Goal: Task Accomplishment & Management: Manage account settings

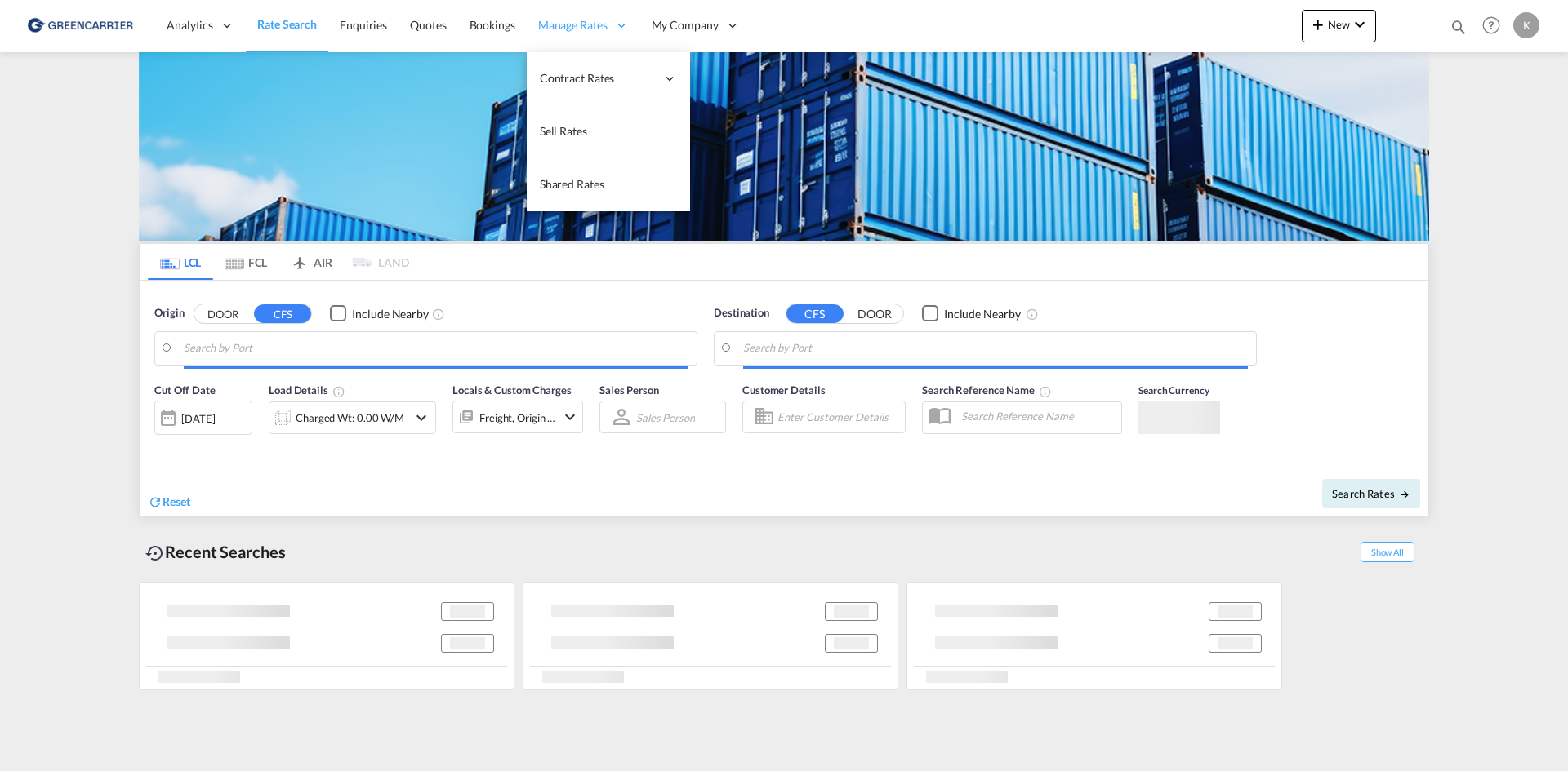
type input "DK-2880, Bagsværd"
type input "Altamira, MXATM"
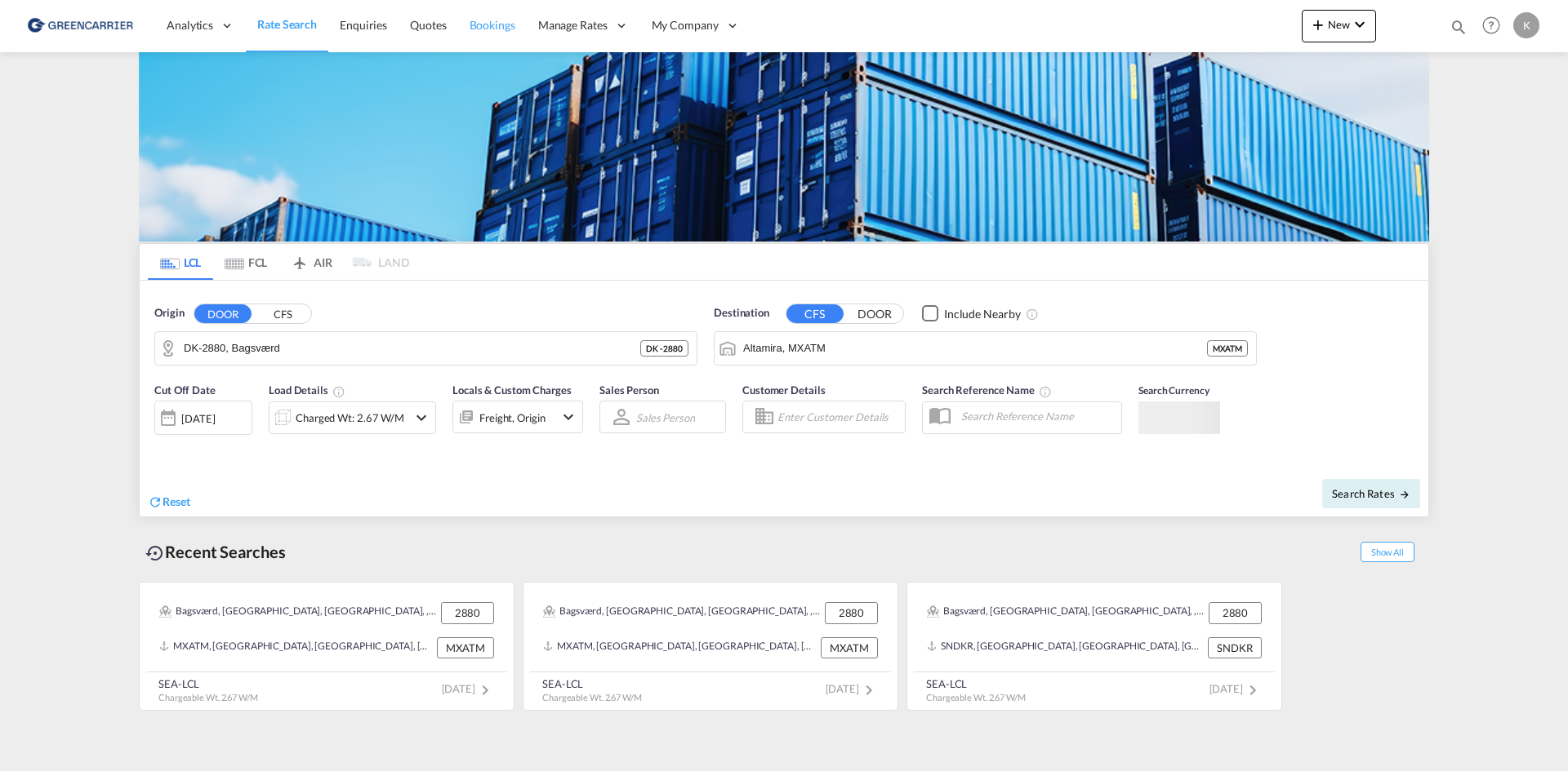
click at [496, 18] on span "Bookings" at bounding box center [492, 24] width 46 height 13
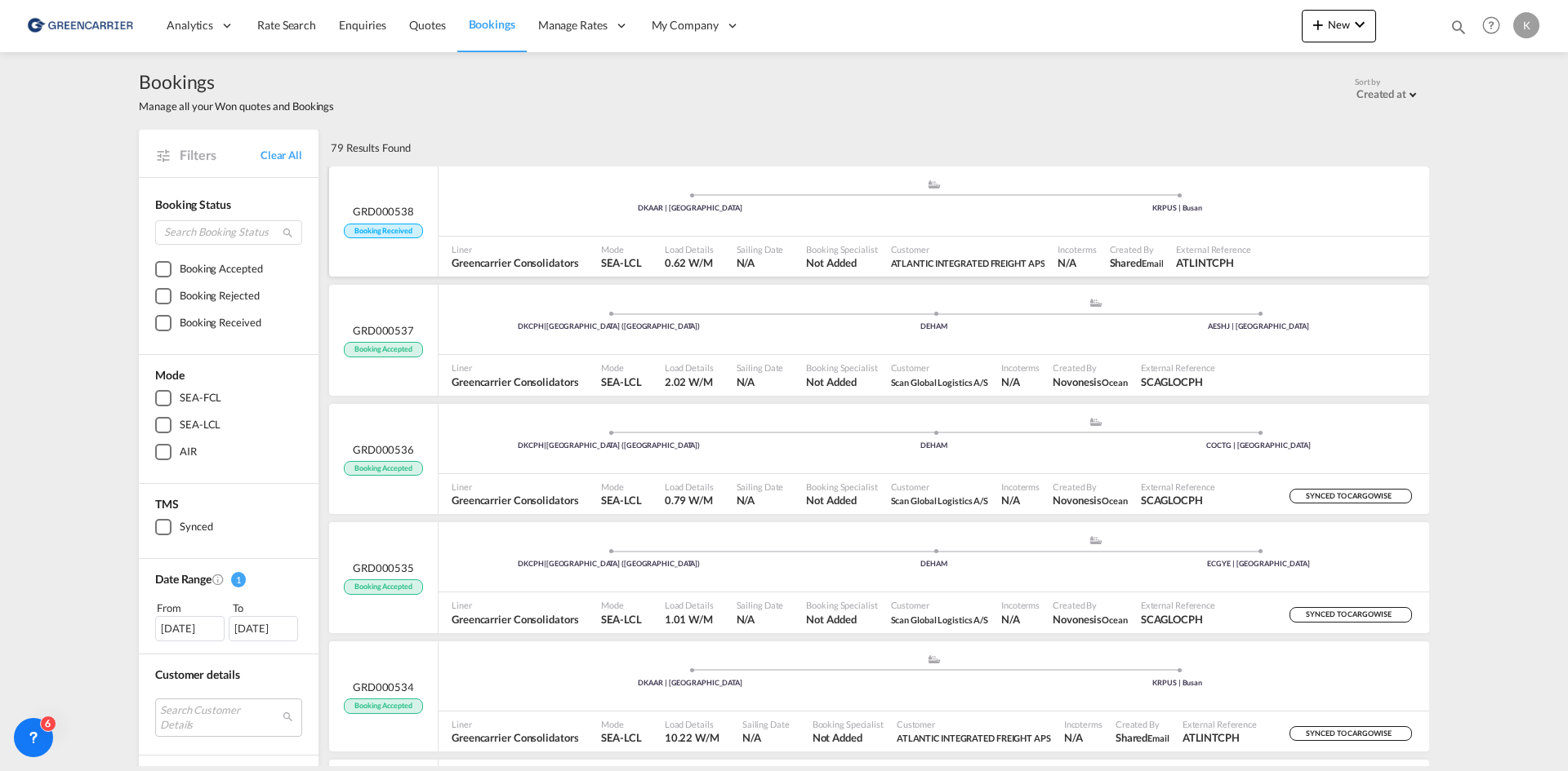
click at [1060, 204] on div "KRPUS | Busan" at bounding box center [1179, 209] width 488 height 11
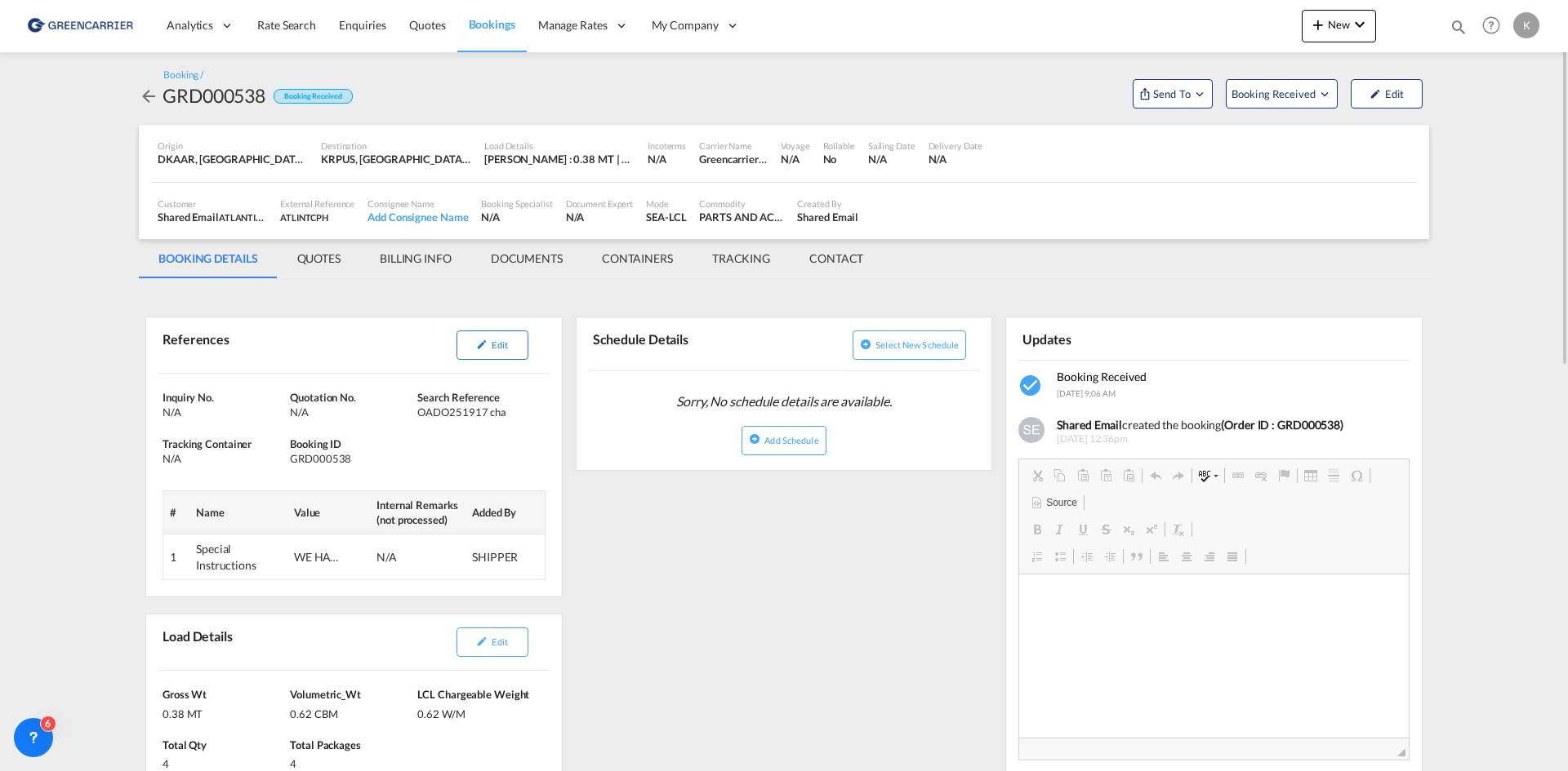
click at [508, 336] on button "Edit" at bounding box center [492, 345] width 72 height 30
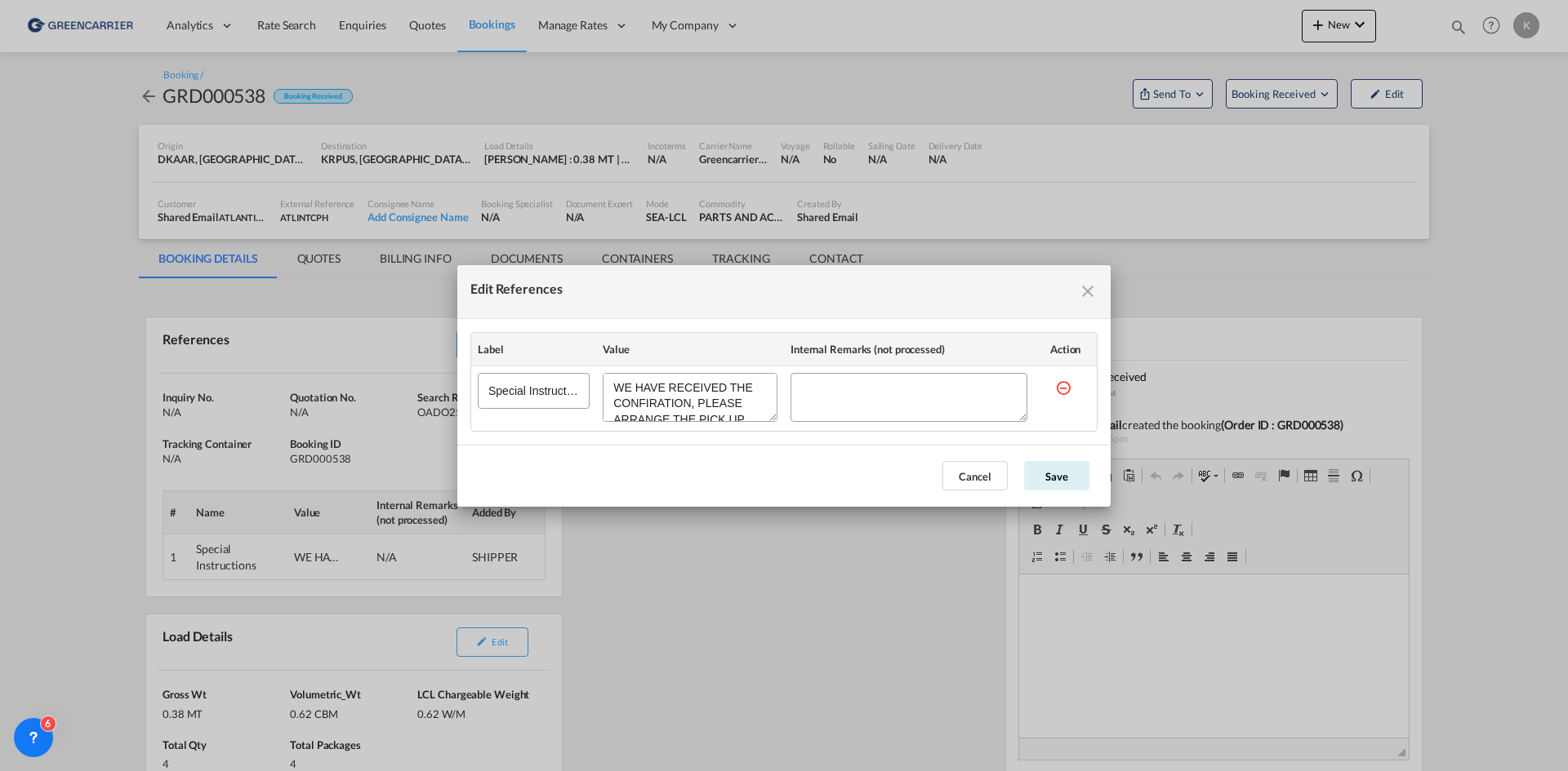
click at [1091, 288] on md-icon "icon-close fg-AAA8AD cursor" at bounding box center [1088, 291] width 20 height 20
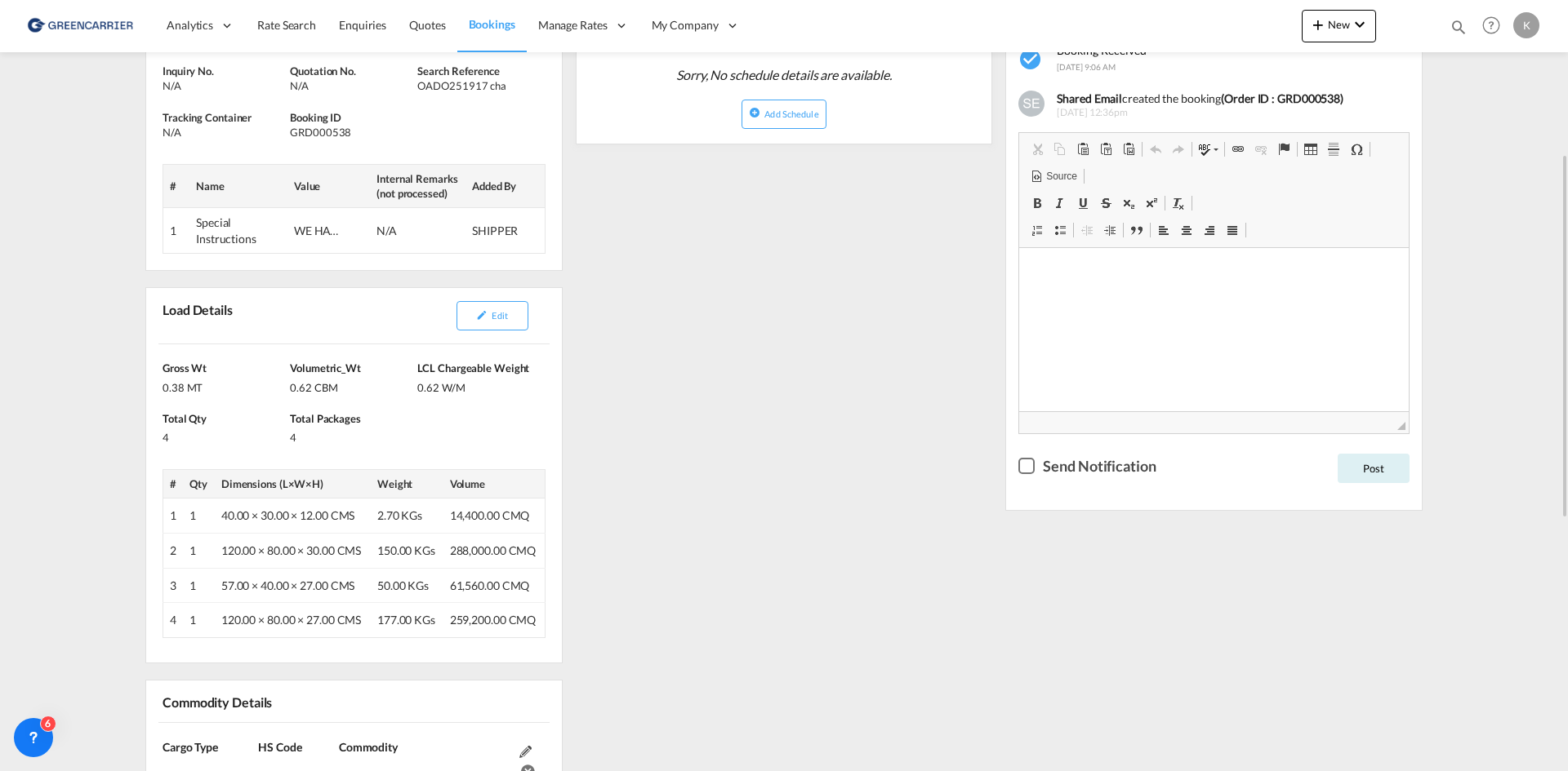
scroll to position [245, 0]
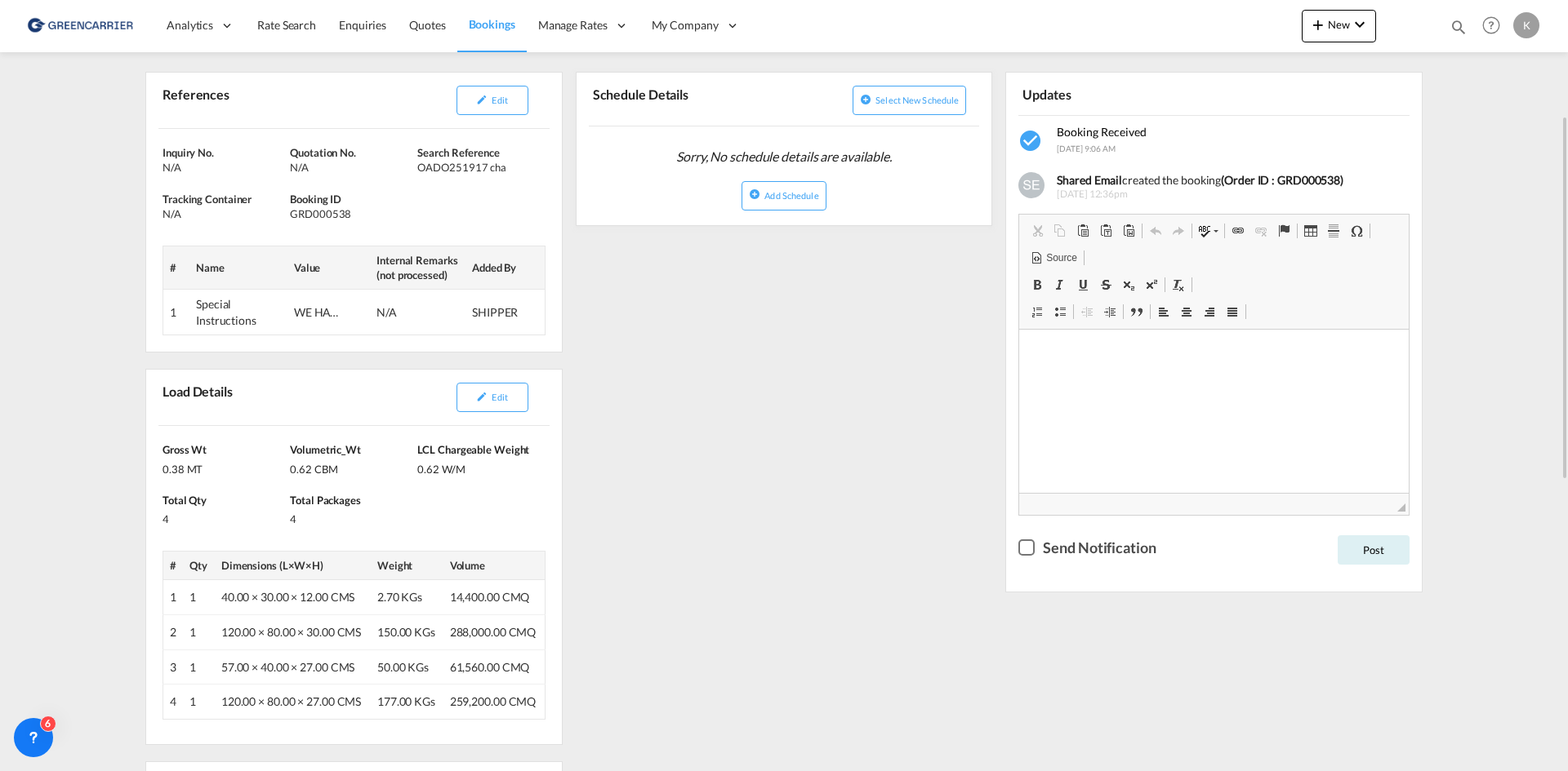
click at [338, 212] on div "GRD000538" at bounding box center [351, 213] width 123 height 14
copy div "GRD000538"
drag, startPoint x: 420, startPoint y: 169, endPoint x: 518, endPoint y: 175, distance: 98.2
click at [518, 175] on div "OADO251917 cha" at bounding box center [478, 167] width 123 height 14
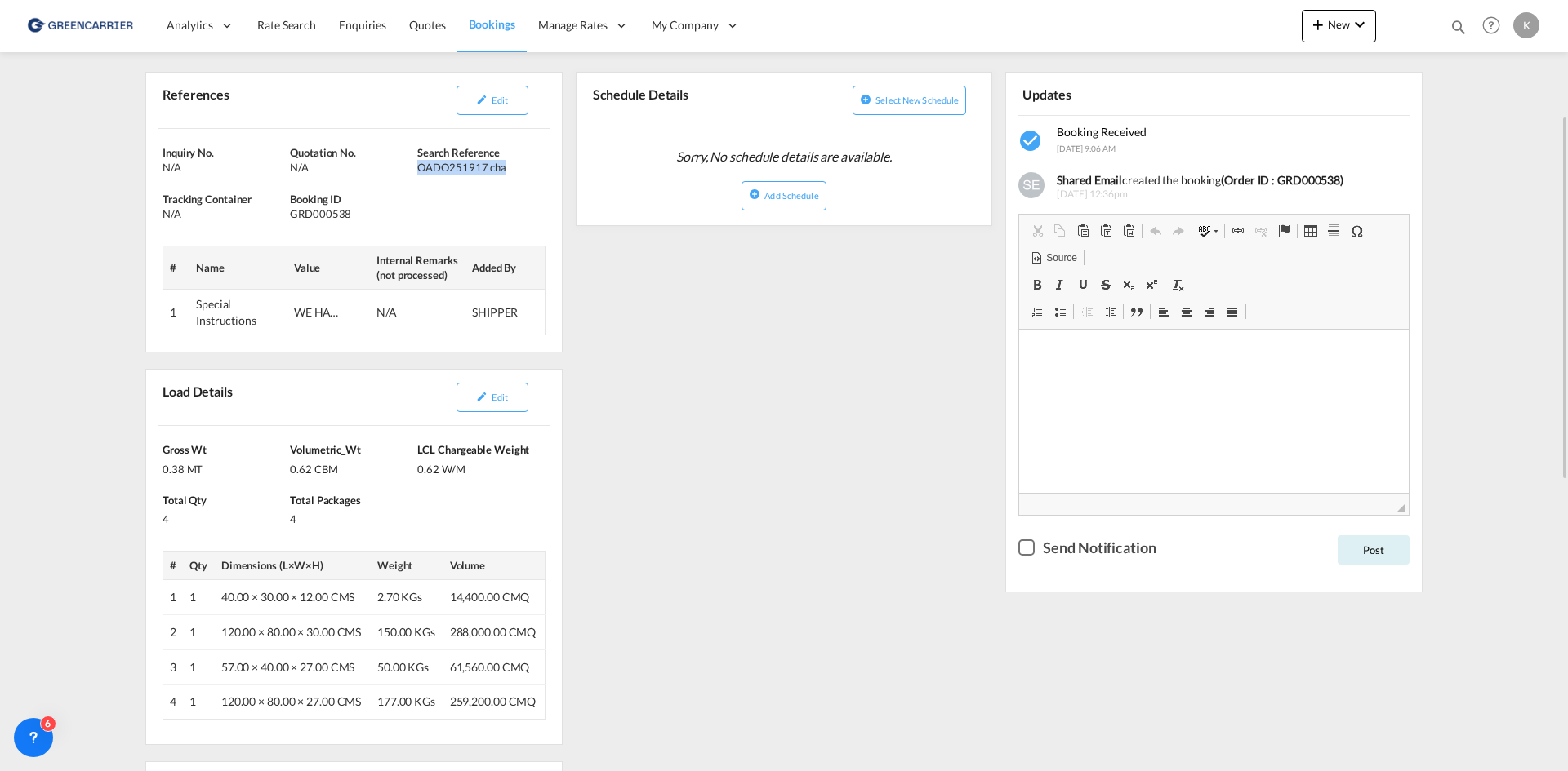
copy div "OADO251917 cha"
click at [490, 109] on button "Edit" at bounding box center [492, 100] width 72 height 30
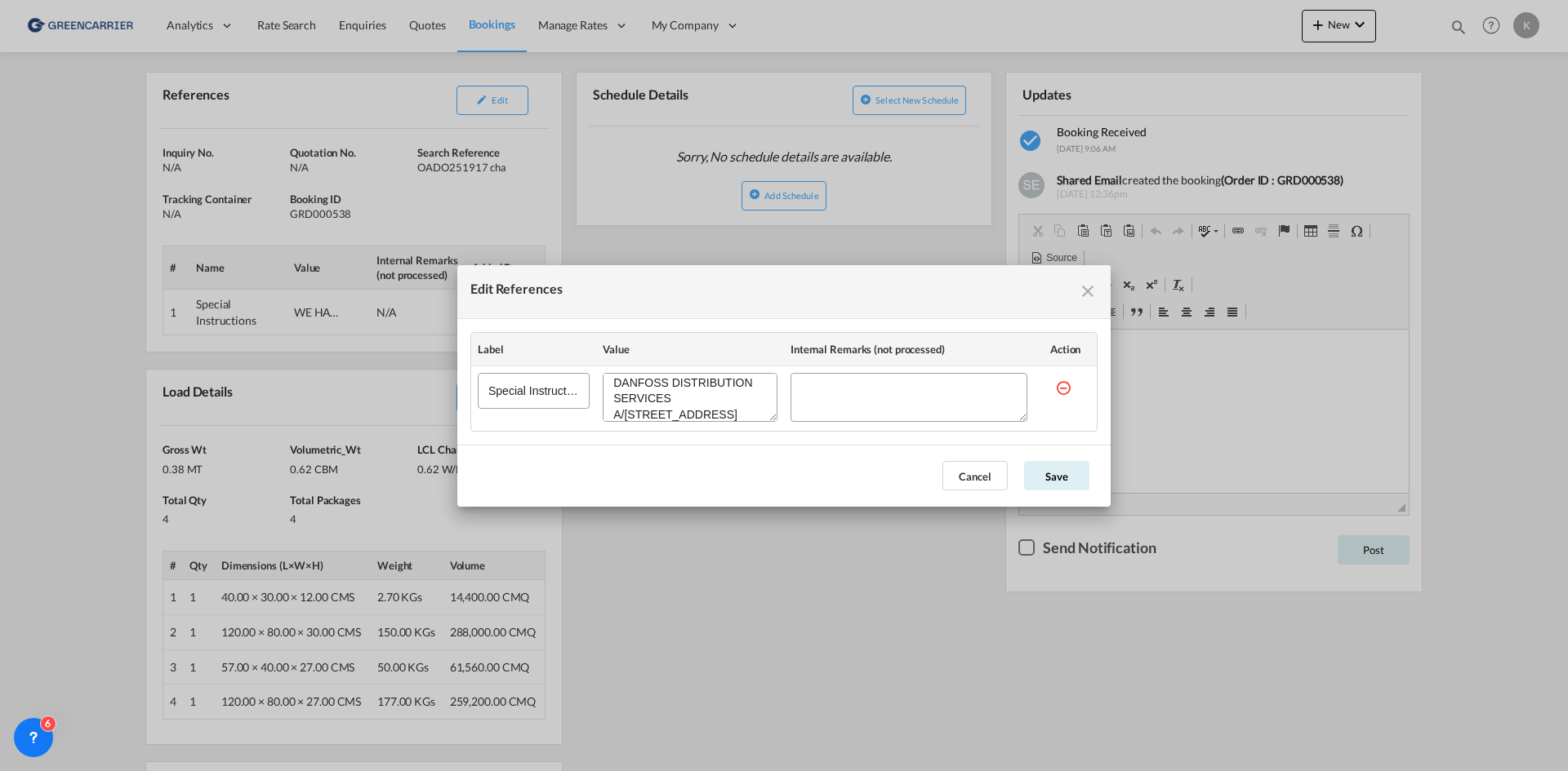
scroll to position [8, 0]
drag, startPoint x: 745, startPoint y: 406, endPoint x: 606, endPoint y: 403, distance: 139.0
click at [606, 403] on textarea "Edit References" at bounding box center [690, 397] width 175 height 49
